Goal: Navigation & Orientation: Find specific page/section

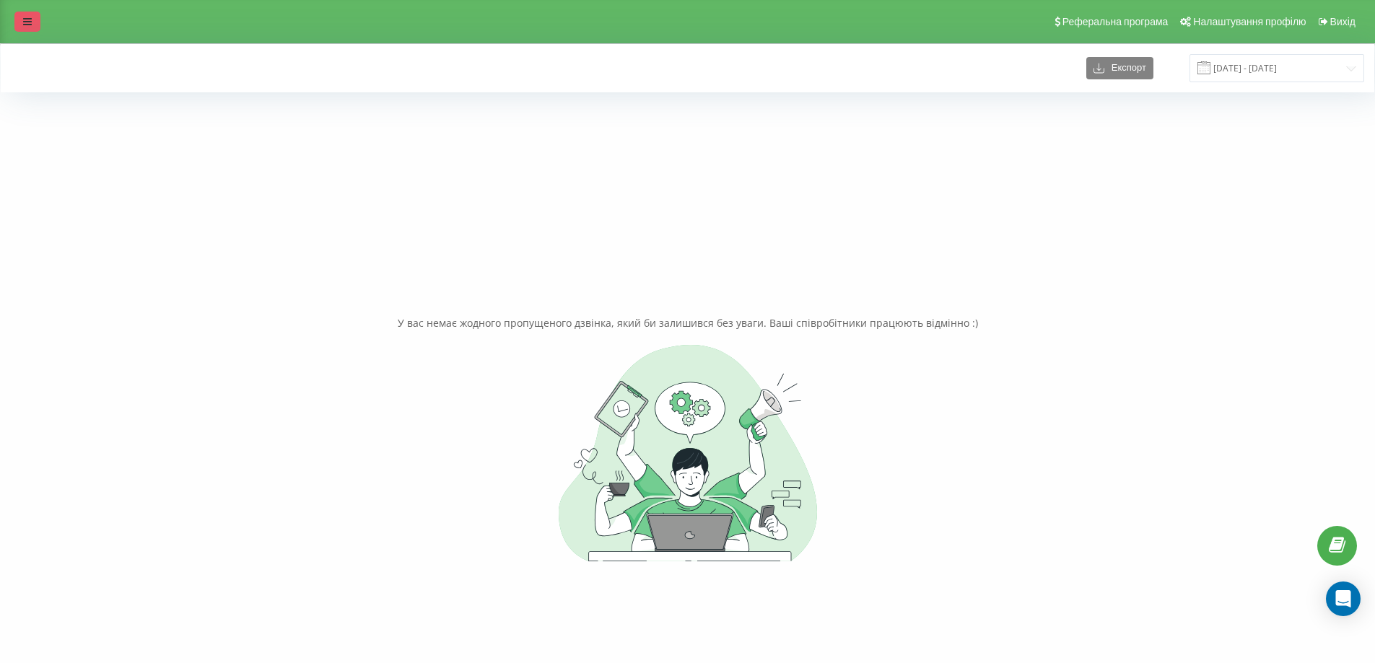
click at [25, 17] on icon at bounding box center [27, 22] width 9 height 10
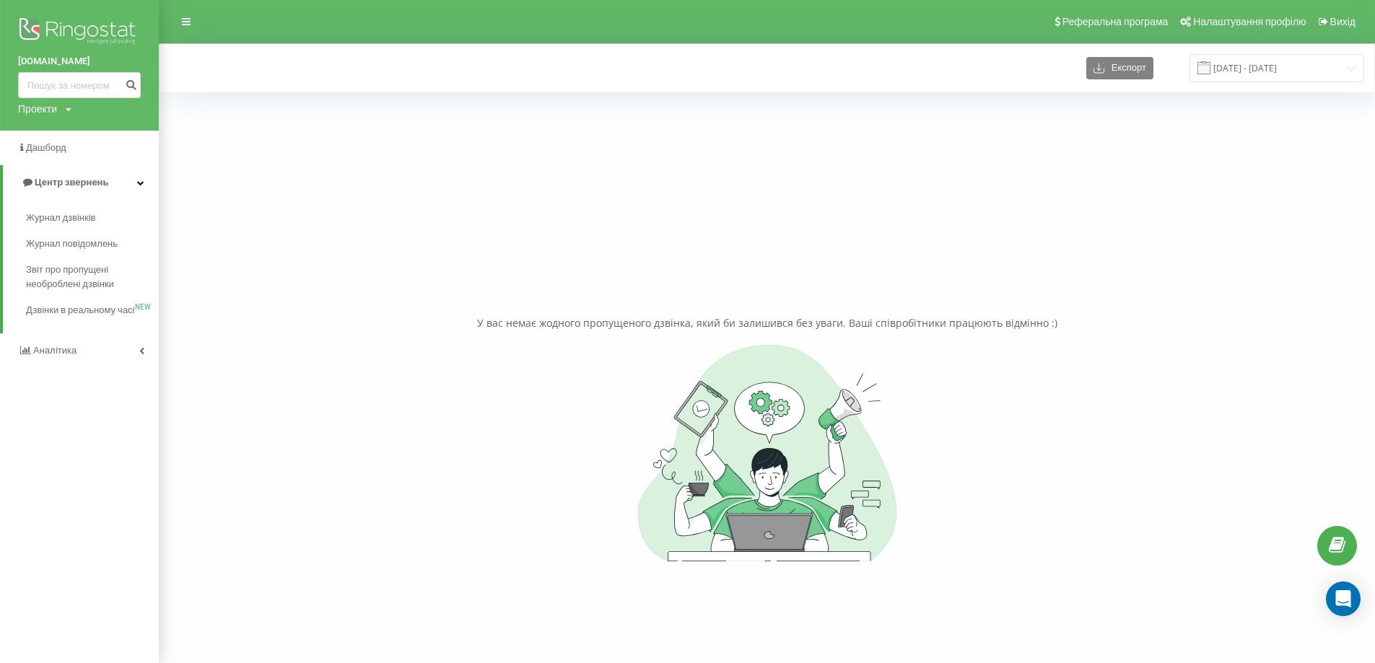
click at [61, 113] on div "Проекти fb-resort.com mk-resort.com hotel-twins.com fomich-residence.com karpat…" at bounding box center [44, 109] width 53 height 14
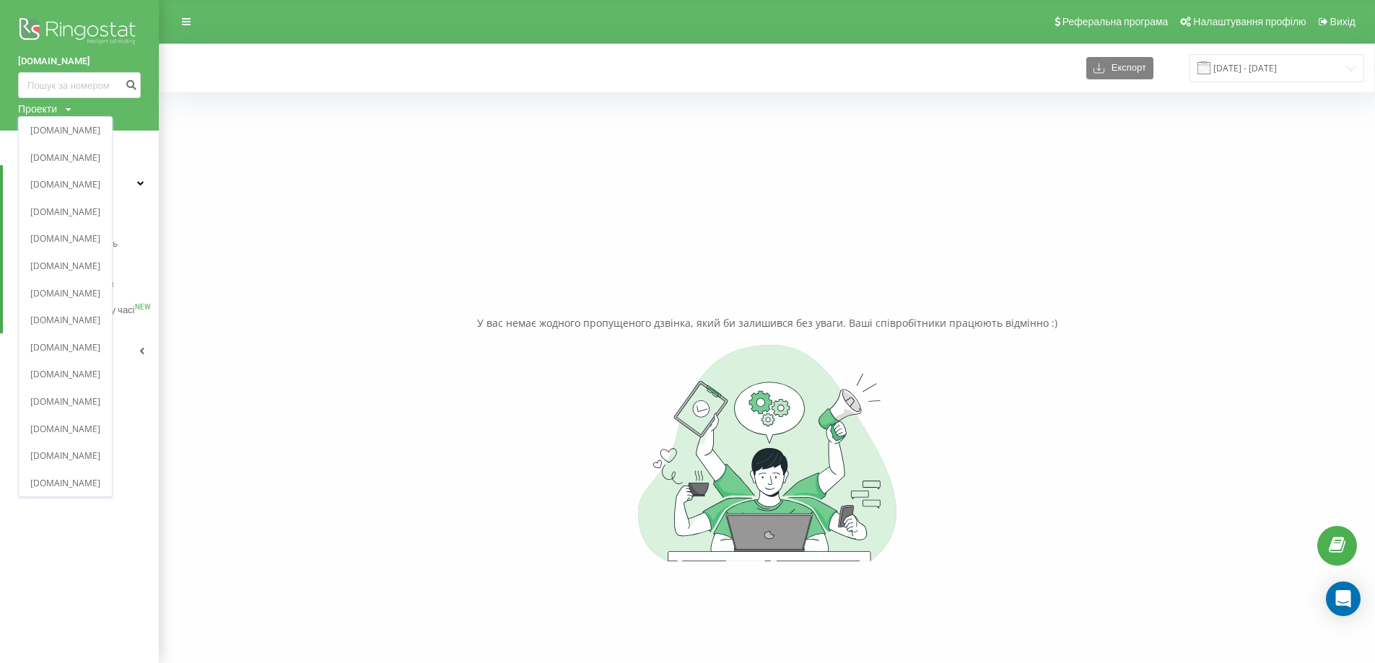
click at [282, 221] on div "У вас немає жодного пропущеного дзвінка, який би залишився без уваги. Ваші спів…" at bounding box center [767, 438] width 1195 height 663
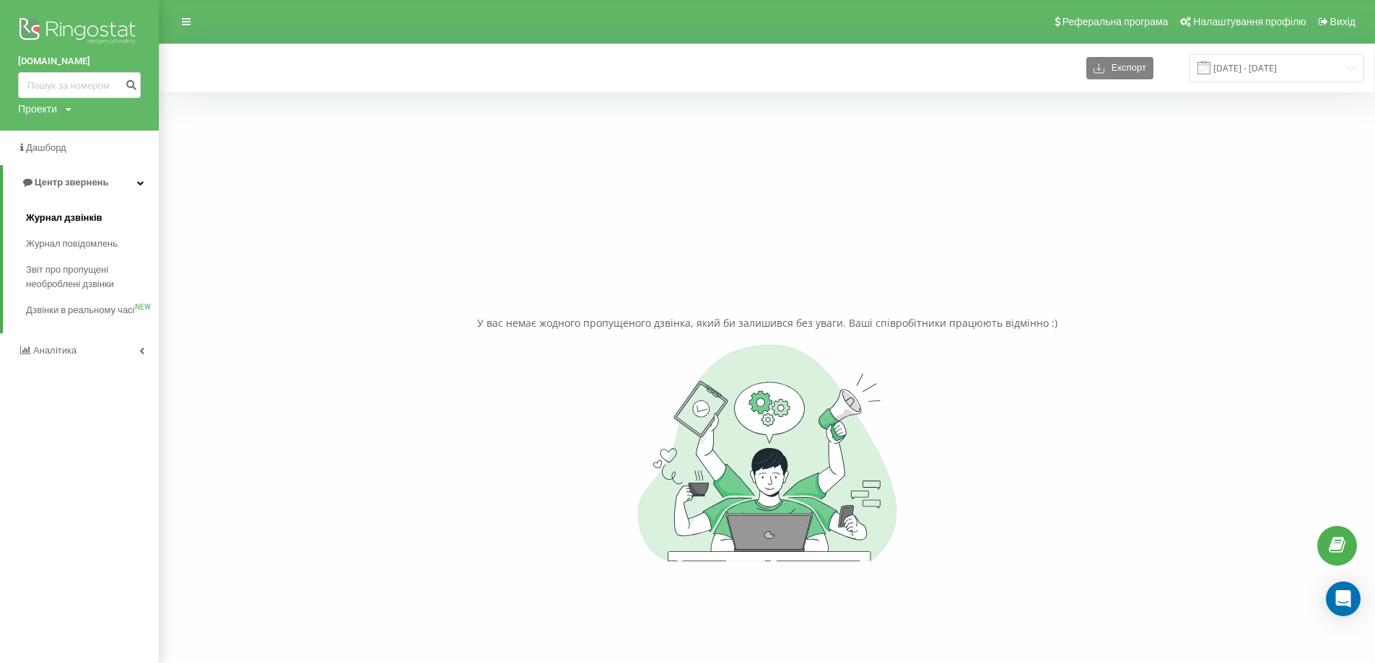
click at [72, 222] on span "Журнал дзвінків" at bounding box center [64, 218] width 77 height 14
click at [46, 109] on div "Проекти" at bounding box center [37, 109] width 39 height 14
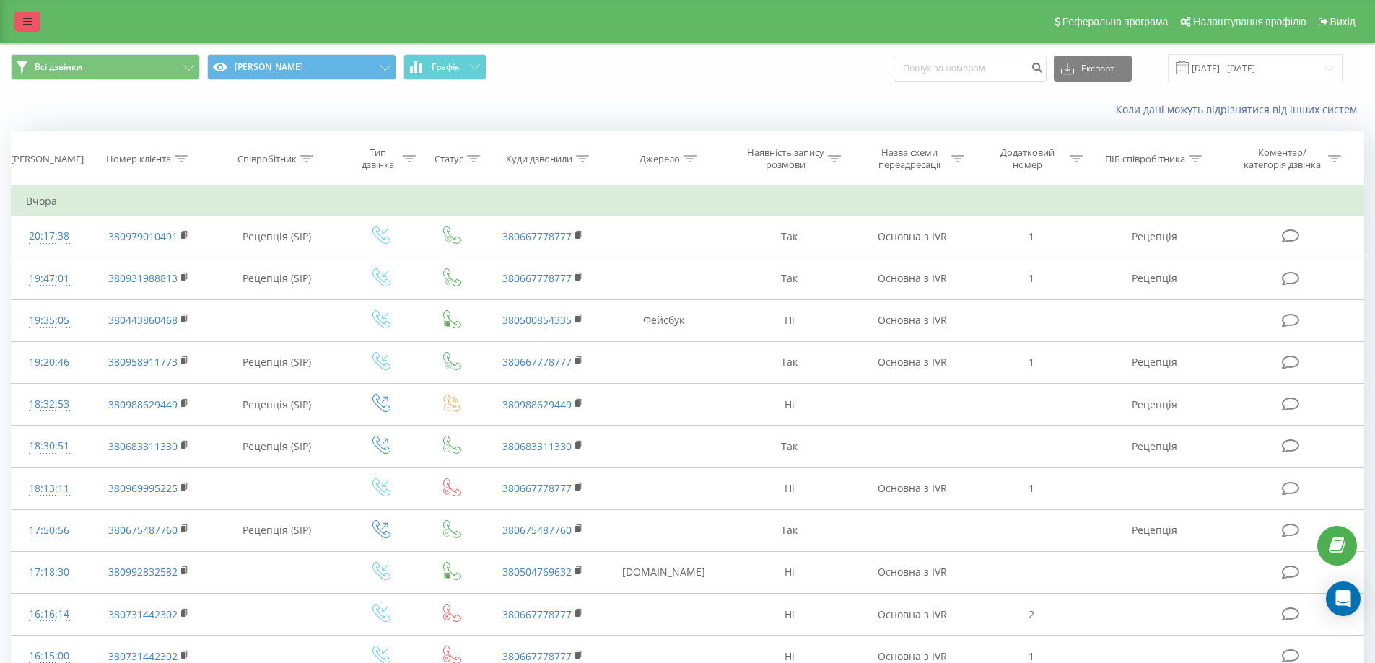
click at [25, 30] on link at bounding box center [27, 22] width 26 height 20
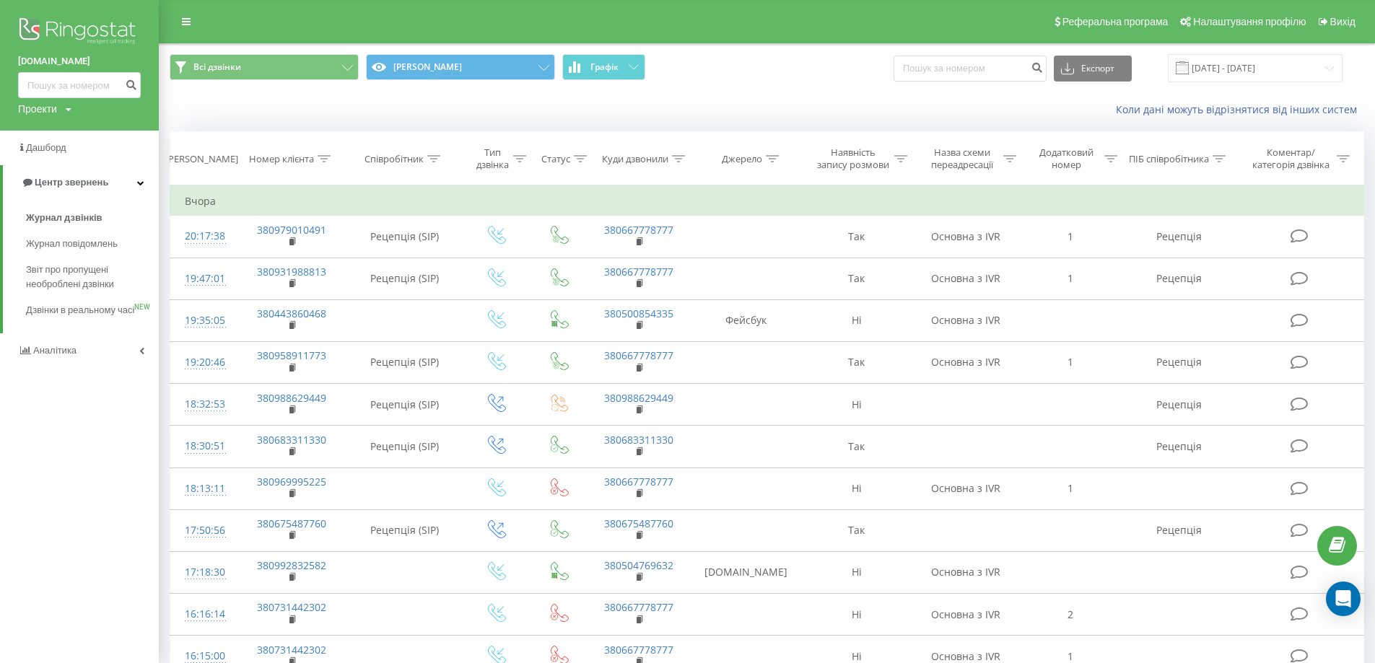
click at [71, 115] on div "Проекти fb-resort.com mk-resort.com hotel-twins.com fomich-residence.com karpat…" at bounding box center [44, 109] width 53 height 14
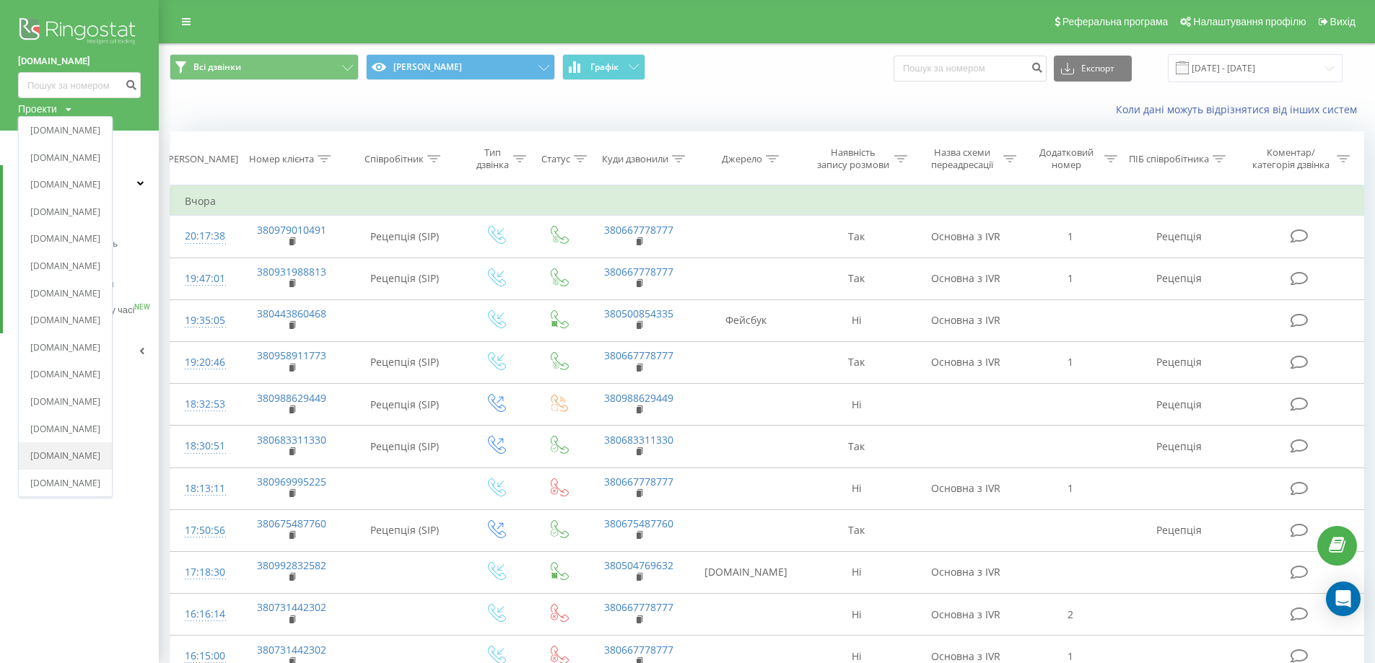
click at [86, 455] on link "[DOMAIN_NAME]" at bounding box center [65, 457] width 70 height 12
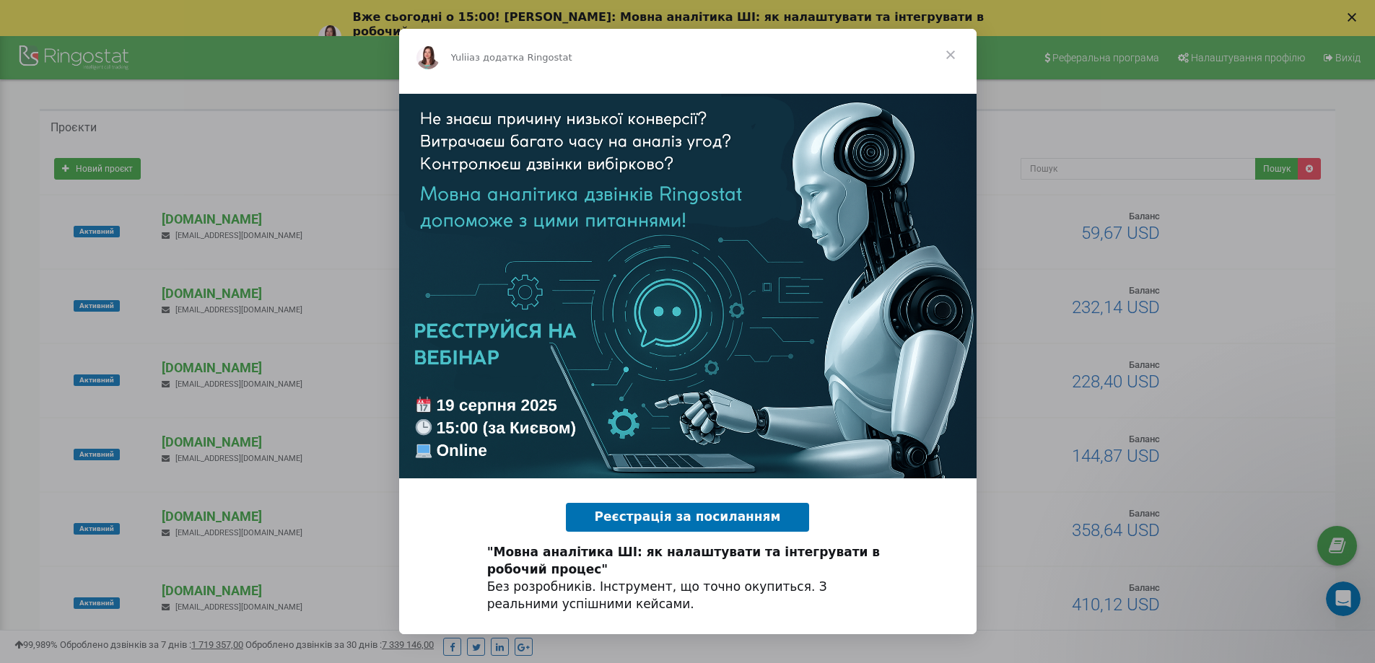
click at [953, 53] on span "Закрити" at bounding box center [951, 55] width 52 height 52
